Goal: Use online tool/utility

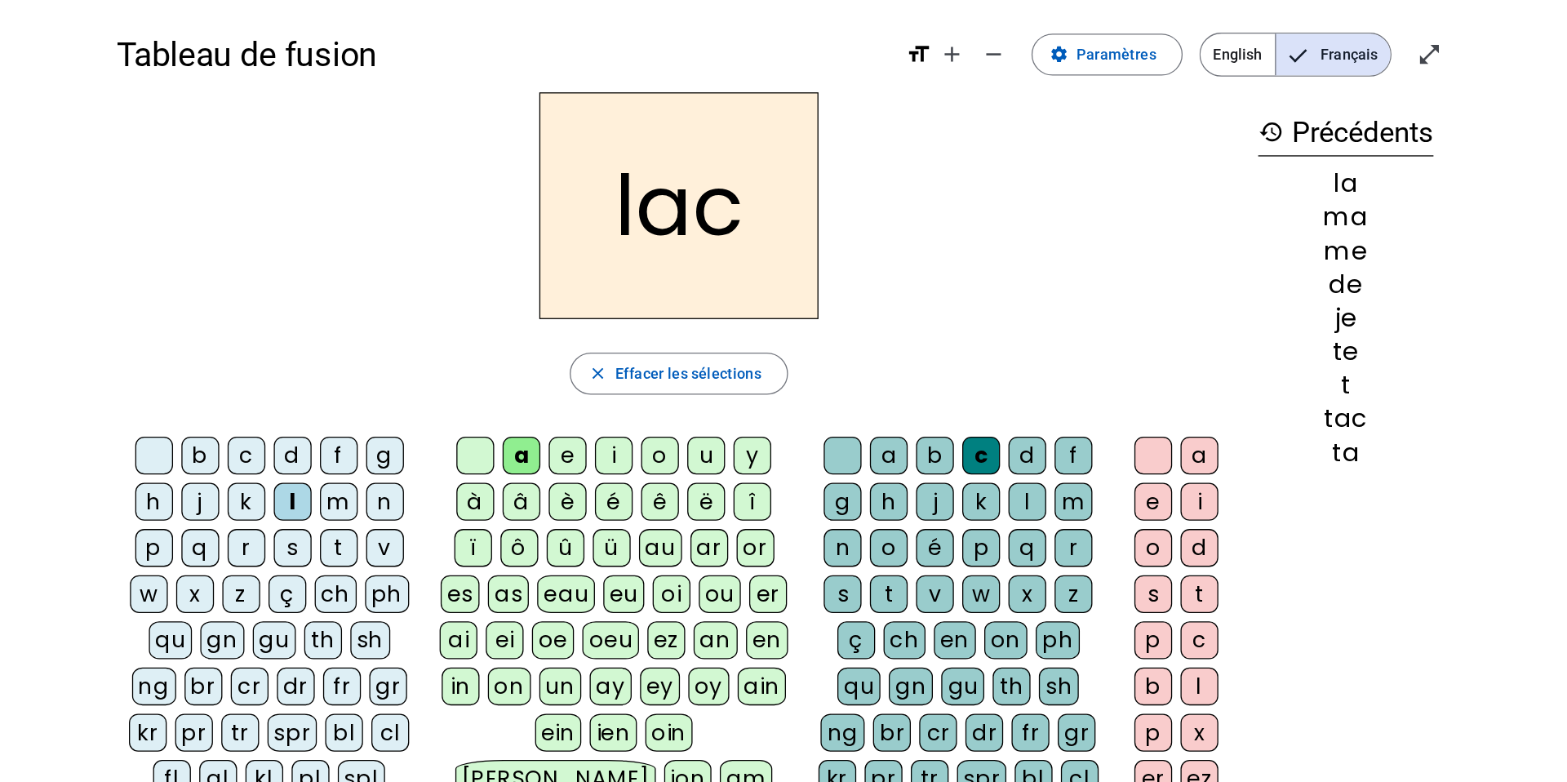
scroll to position [13, 0]
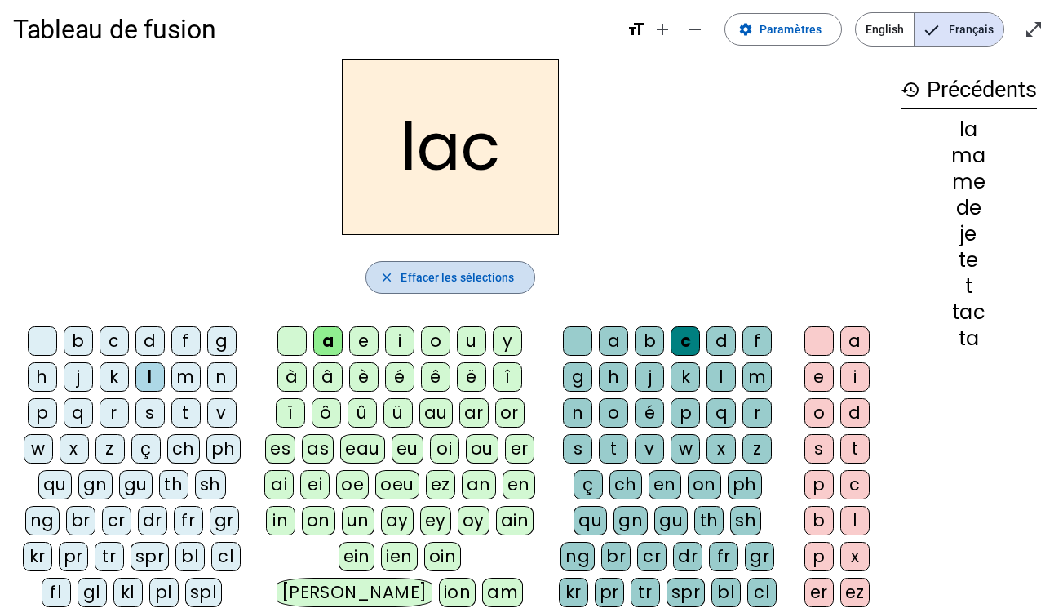
click at [509, 271] on span "Effacer les sélections" at bounding box center [457, 278] width 113 height 20
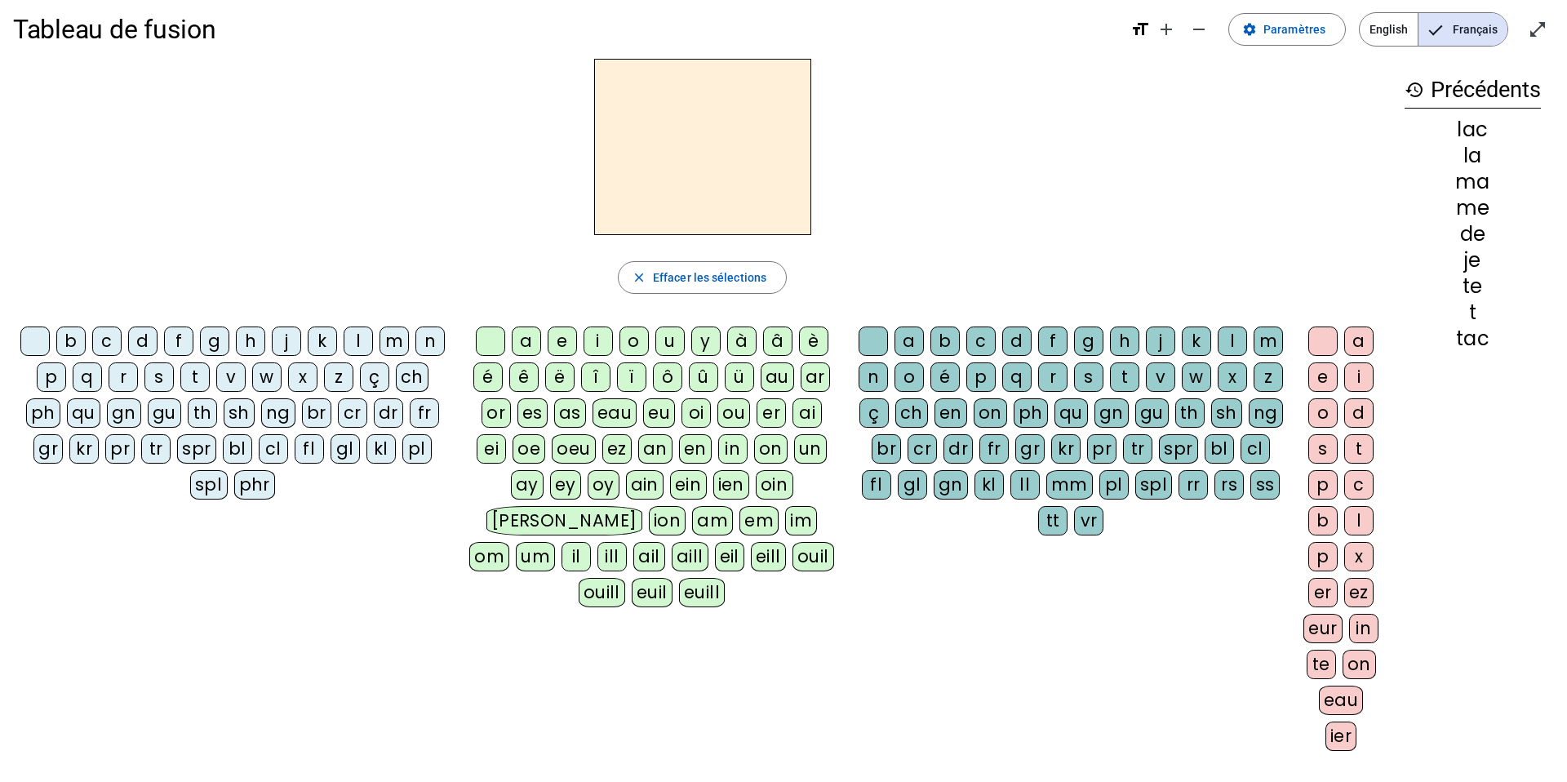
click at [356, 337] on div "l" at bounding box center [358, 340] width 29 height 29
click at [522, 341] on div "a" at bounding box center [526, 340] width 29 height 29
click at [988, 340] on div "c" at bounding box center [980, 340] width 29 height 29
click at [193, 376] on div "t" at bounding box center [194, 376] width 29 height 29
click at [980, 348] on div "c" at bounding box center [980, 340] width 29 height 29
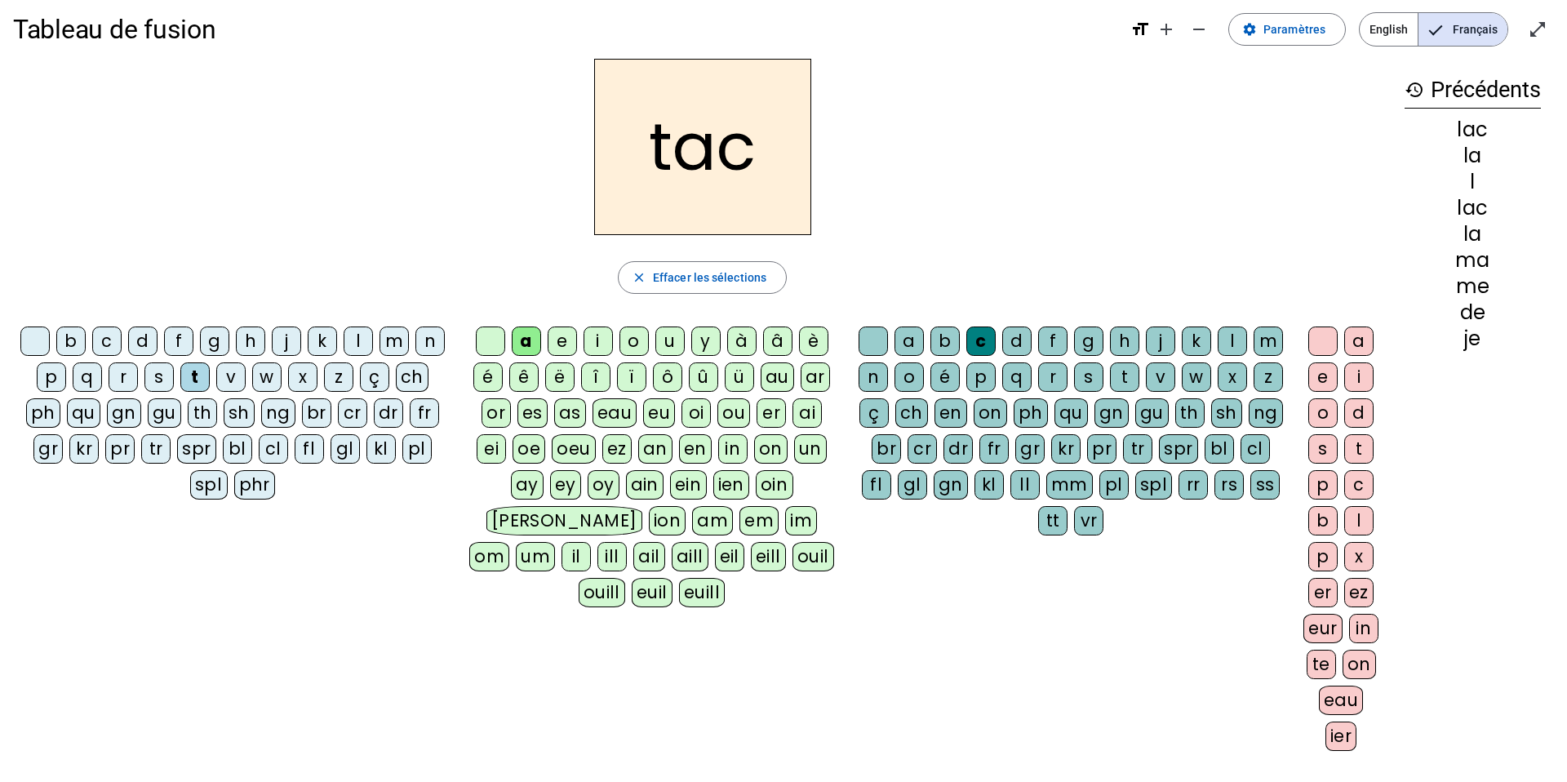
click at [979, 331] on div "c" at bounding box center [980, 340] width 29 height 29
click at [852, 338] on div "a b c d f g h j k l m n o é p q r s t v w x z ç ch en on ph qu gn gu th sh ng b…" at bounding box center [1074, 434] width 446 height 229
click at [867, 353] on div at bounding box center [873, 340] width 29 height 29
click at [564, 335] on div "e" at bounding box center [562, 340] width 29 height 29
drag, startPoint x: 664, startPoint y: 334, endPoint x: 664, endPoint y: 322, distance: 11.5
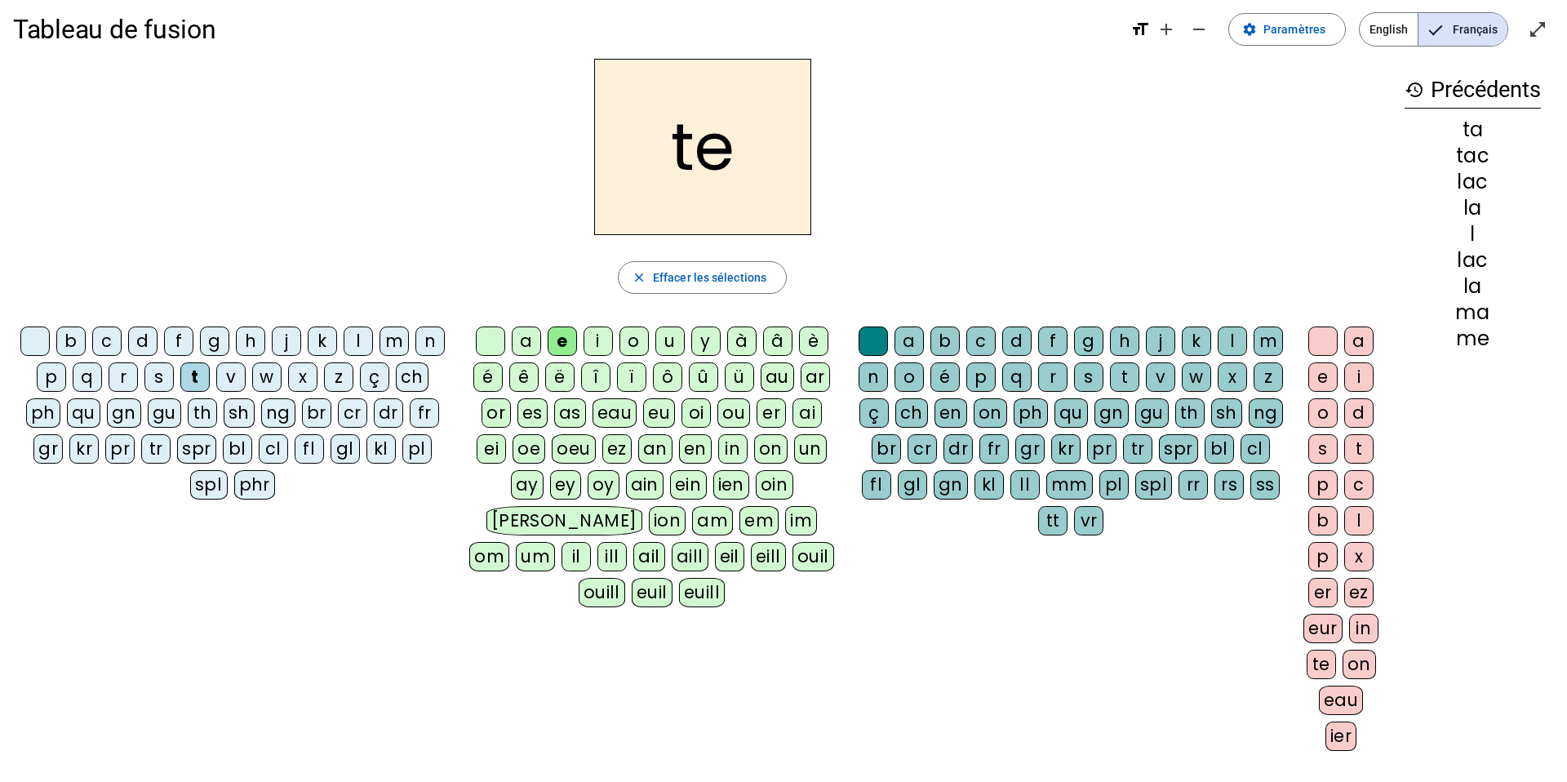
click at [664, 334] on div "u" at bounding box center [669, 340] width 29 height 29
click at [140, 338] on div "d" at bounding box center [142, 340] width 29 height 29
click at [979, 339] on div "c" at bounding box center [980, 340] width 29 height 29
